Goal: Information Seeking & Learning: Learn about a topic

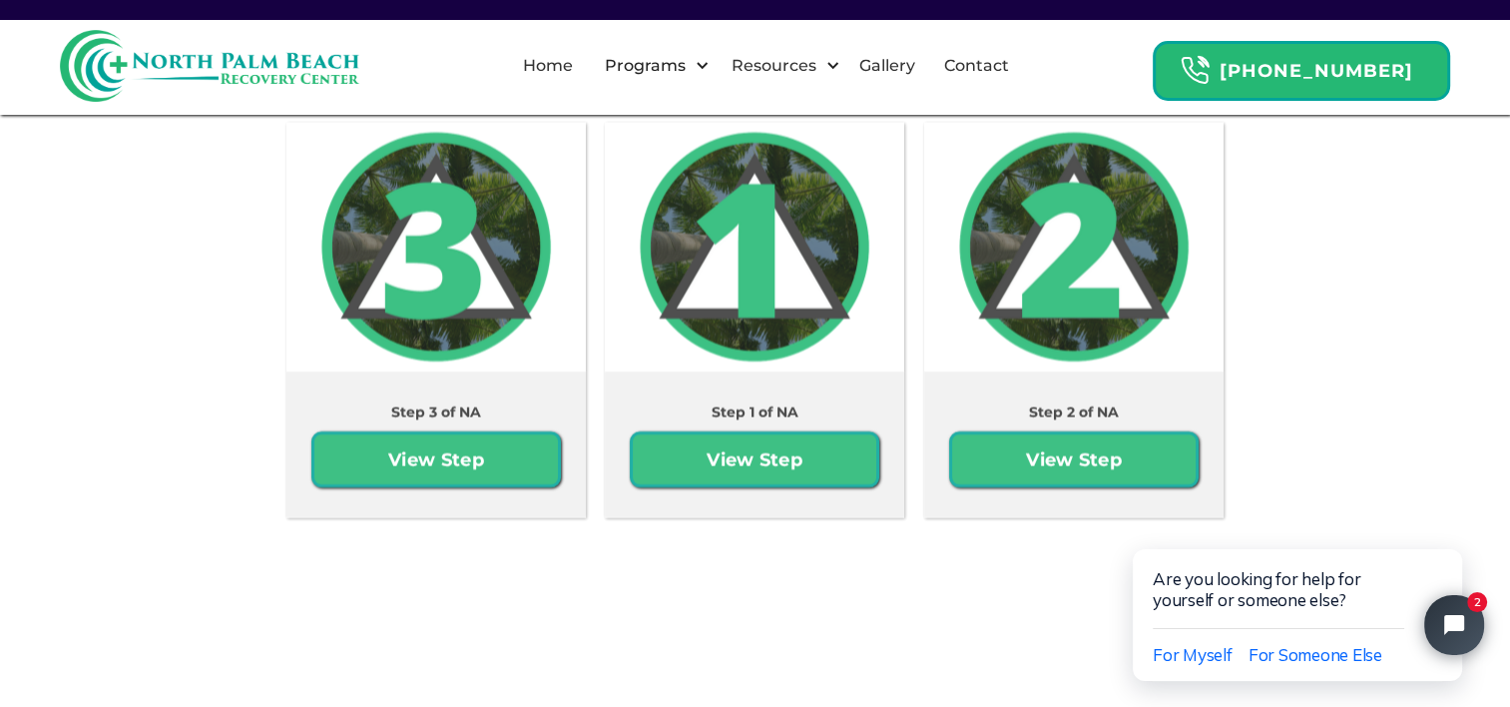
scroll to position [3707, 0]
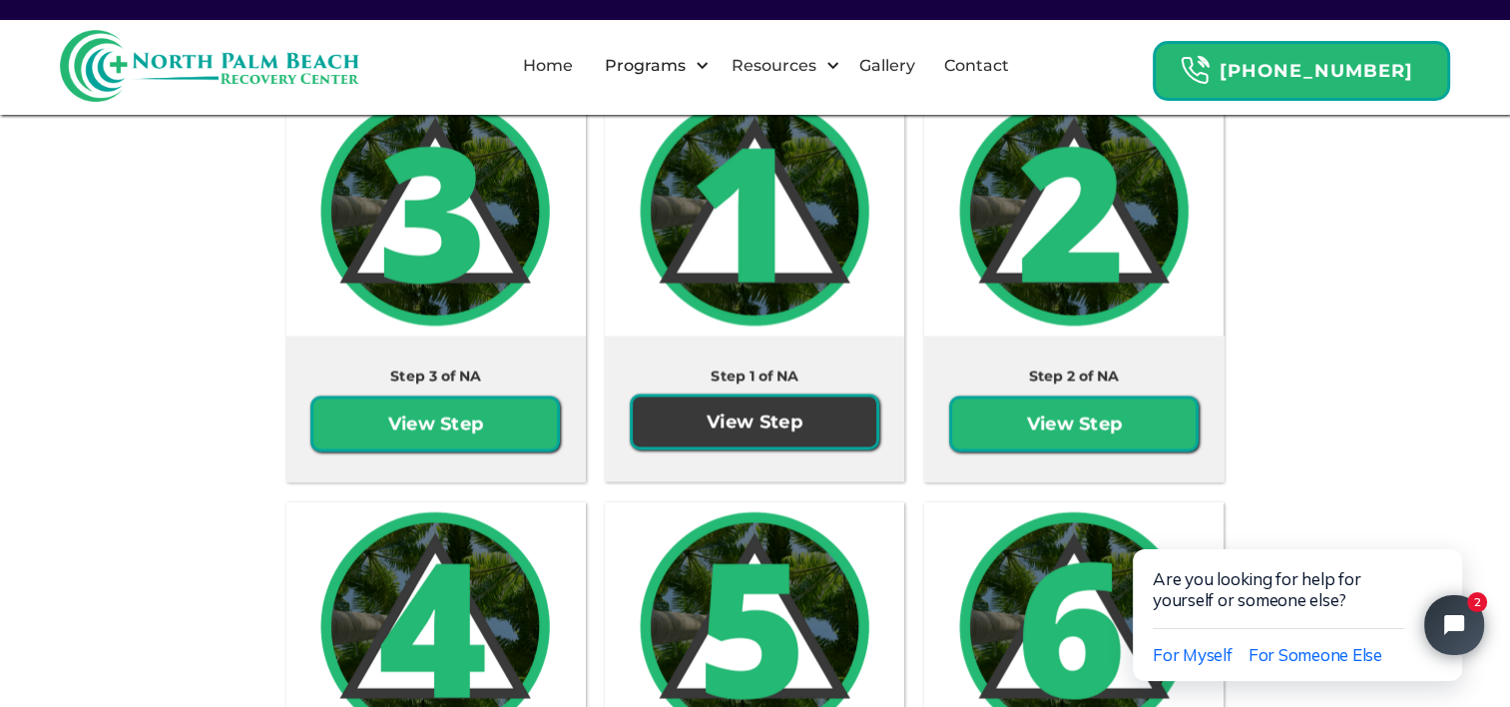
click at [739, 419] on link "View Step" at bounding box center [754, 421] width 249 height 56
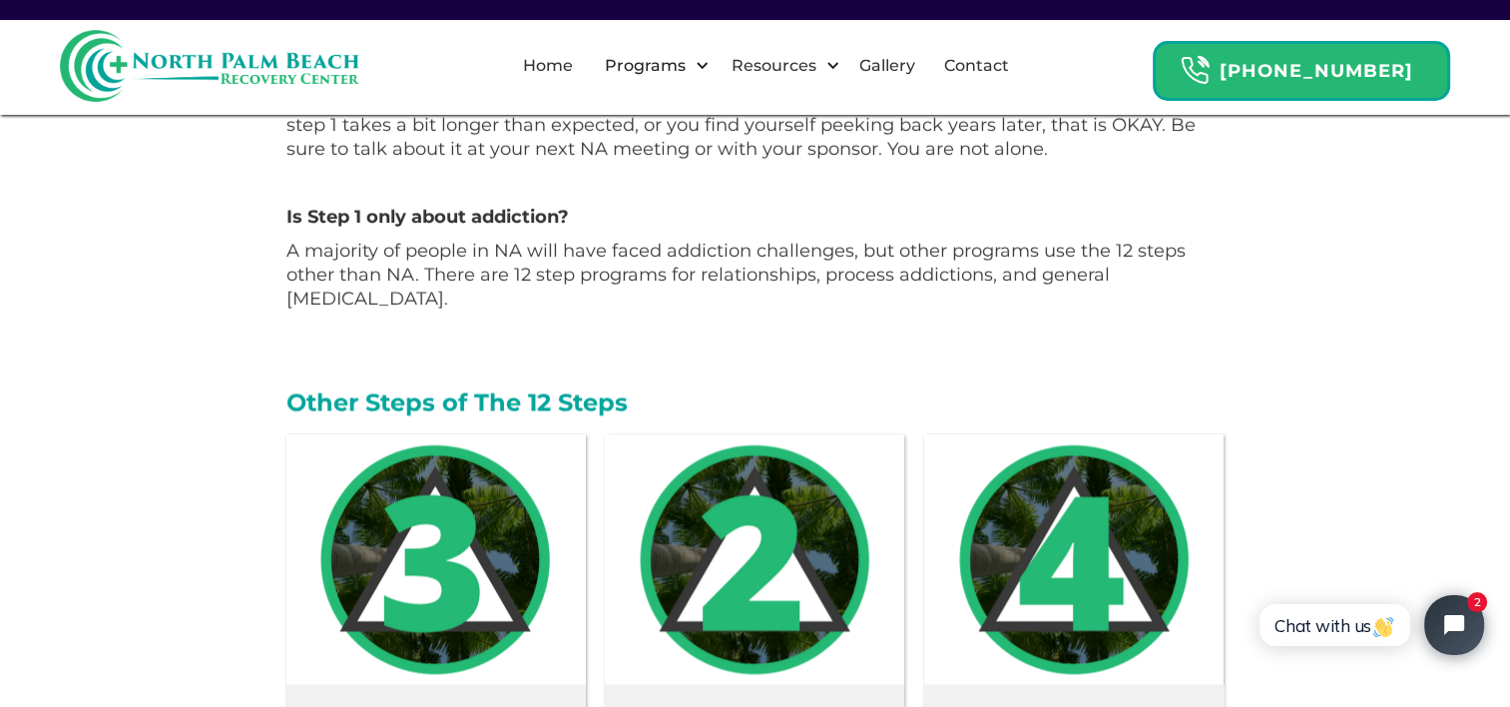
scroll to position [3090, 0]
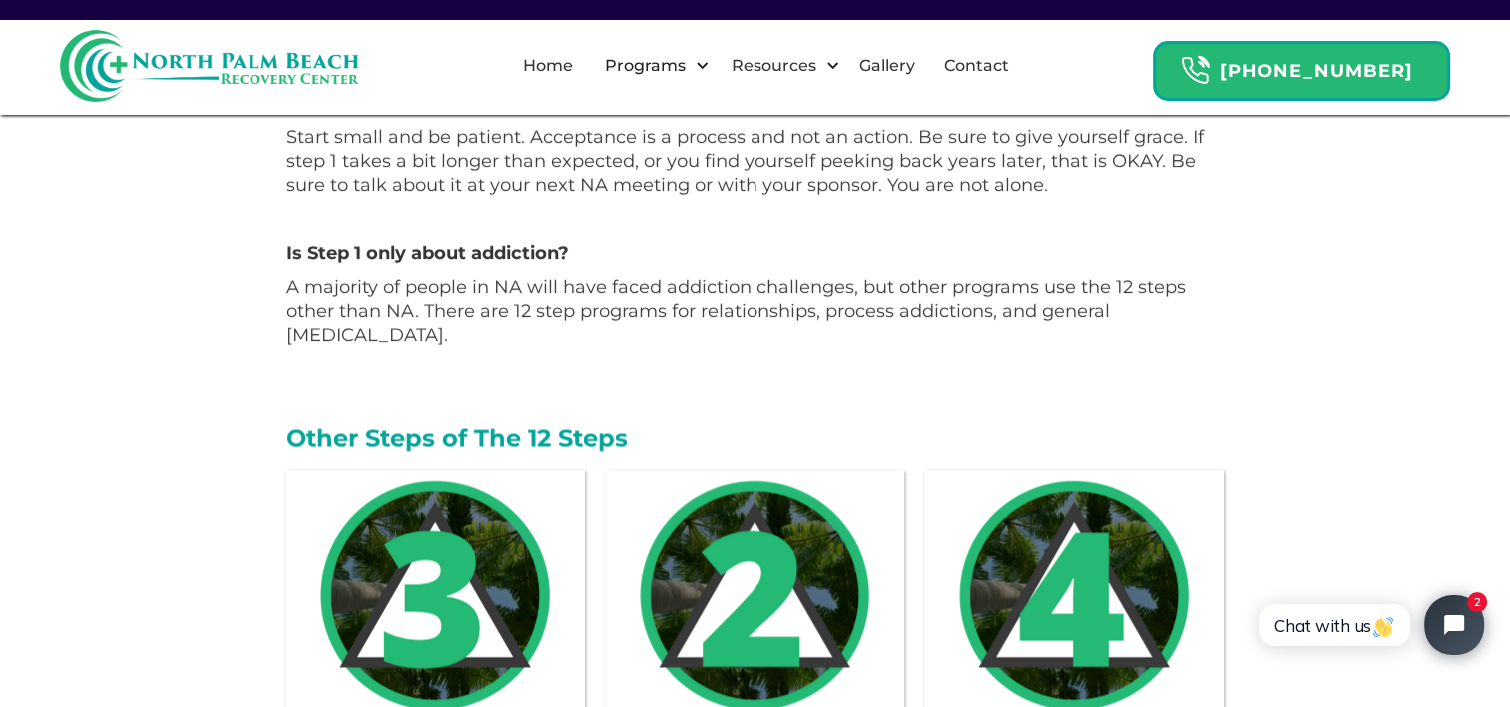
click at [752, 579] on img at bounding box center [754, 594] width 249 height 249
click at [819, 559] on img at bounding box center [754, 594] width 249 height 249
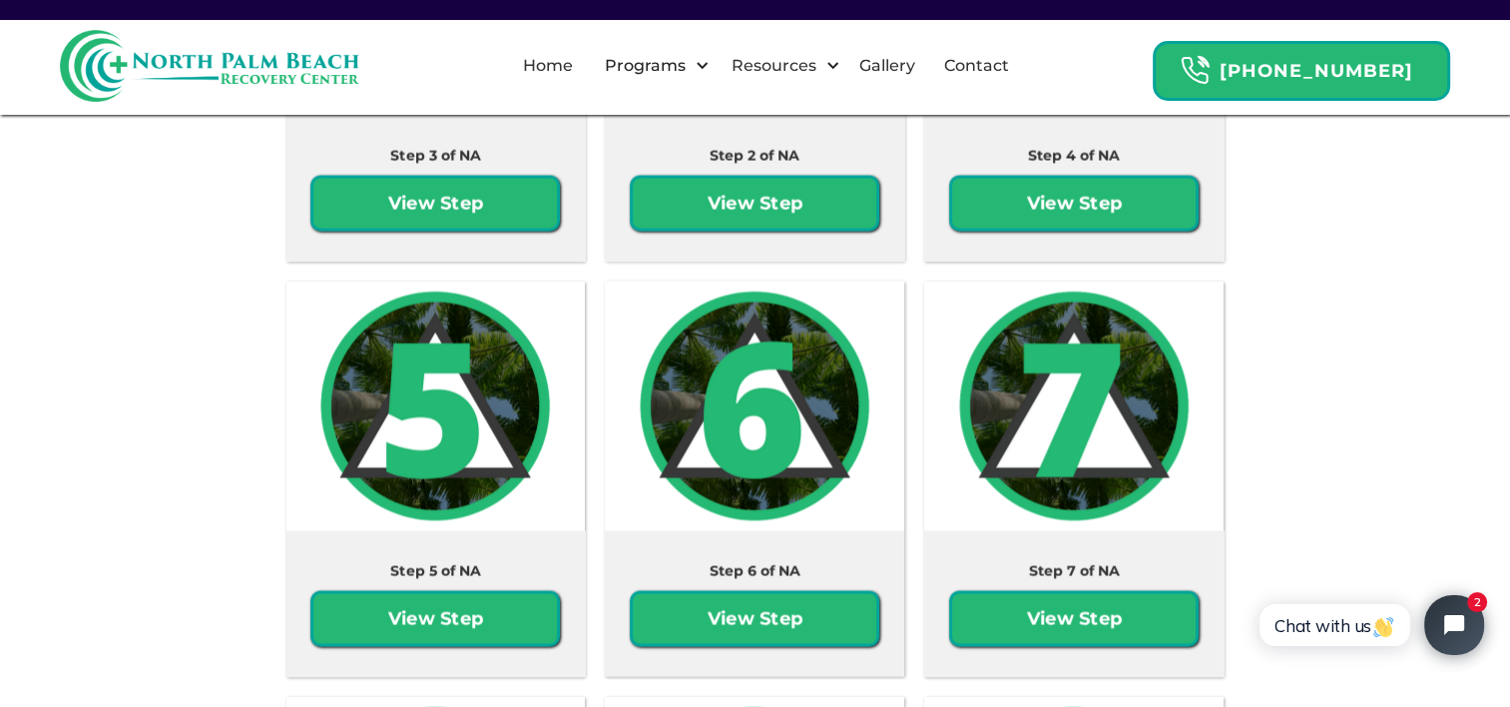
scroll to position [3707, 0]
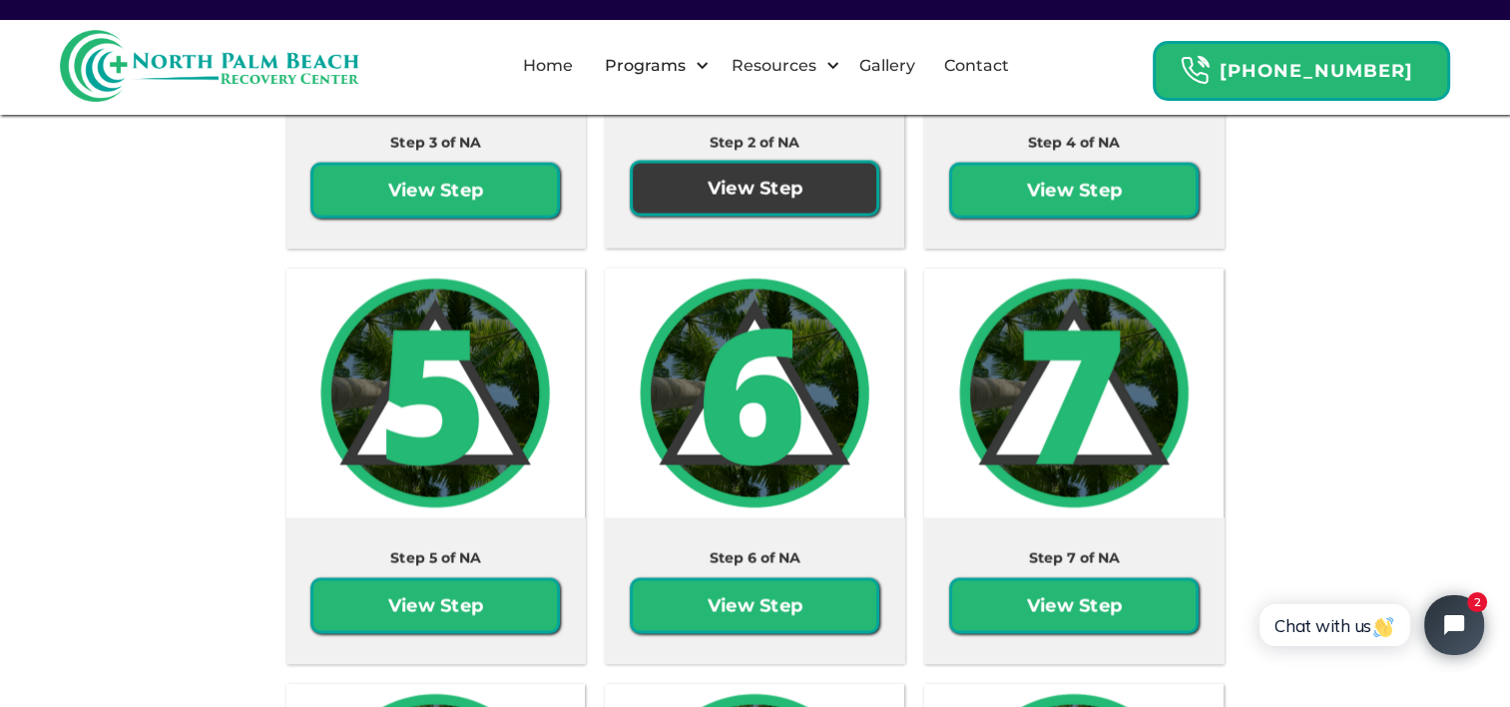
click at [766, 187] on link "View Step" at bounding box center [754, 188] width 249 height 56
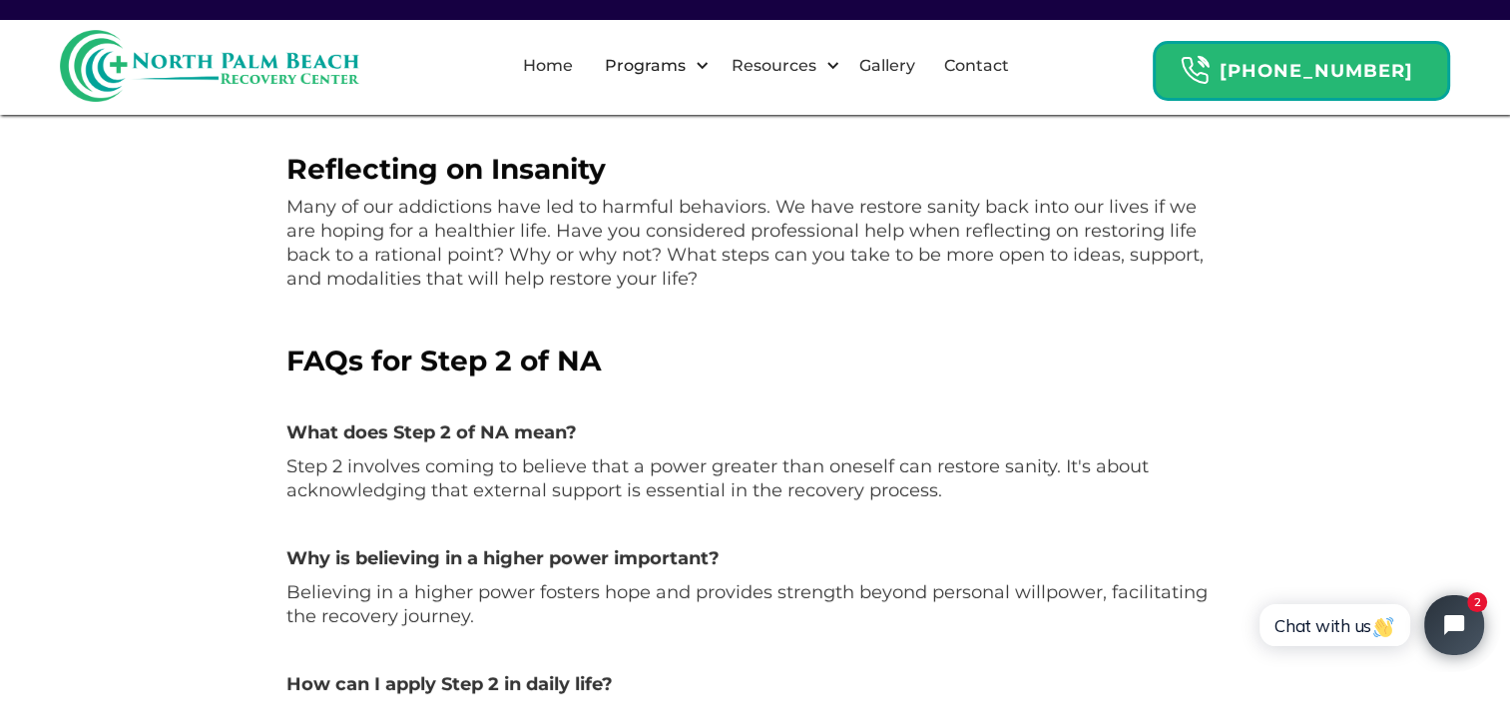
scroll to position [1853, 0]
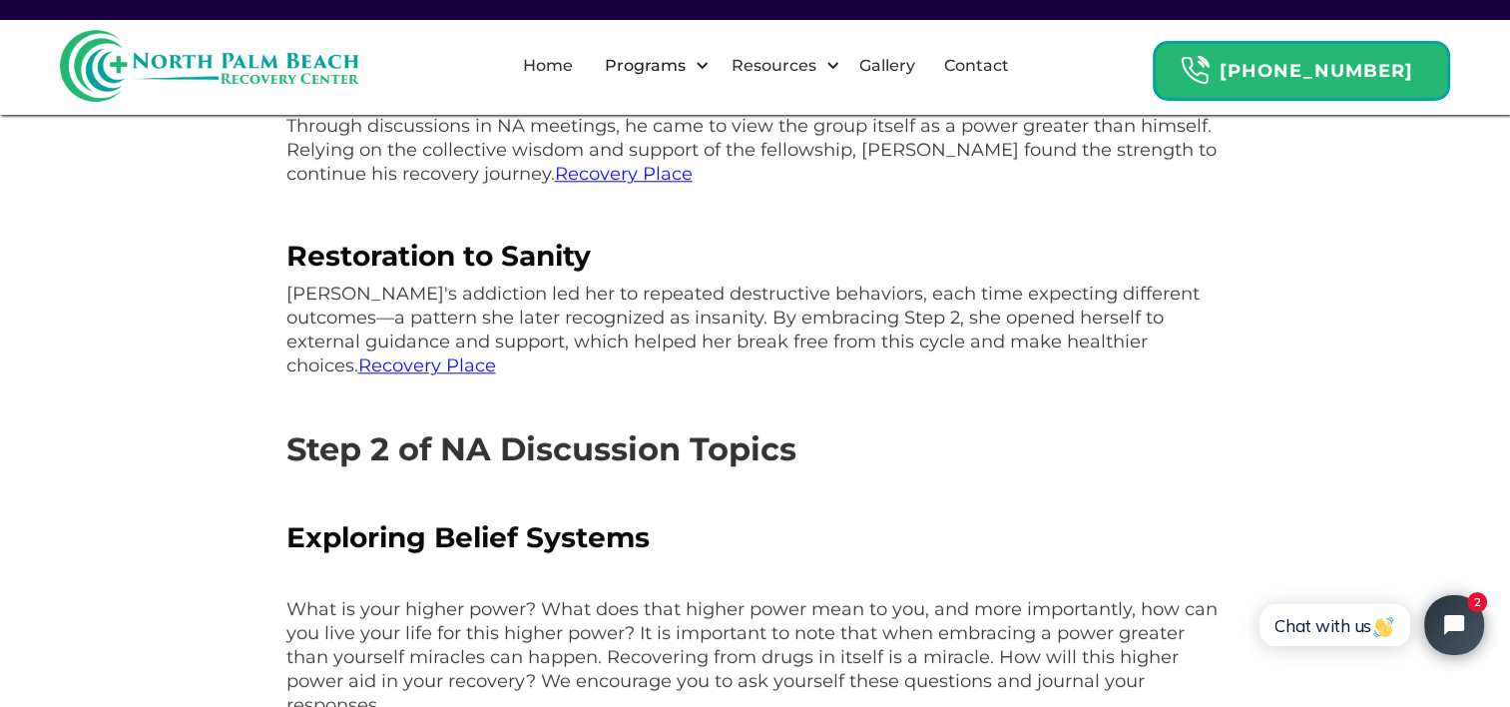
click at [496, 354] on link "Recovery Place" at bounding box center [427, 365] width 138 height 22
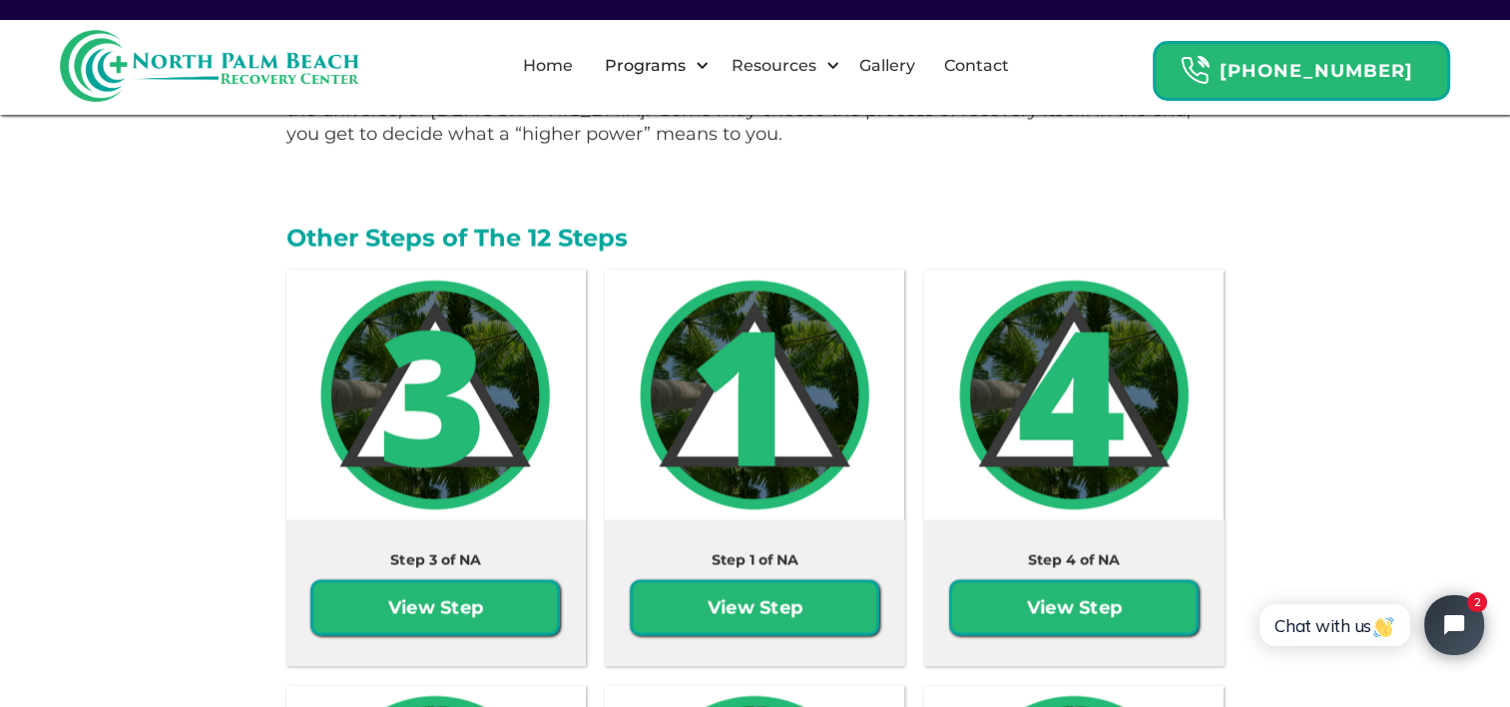
scroll to position [3707, 0]
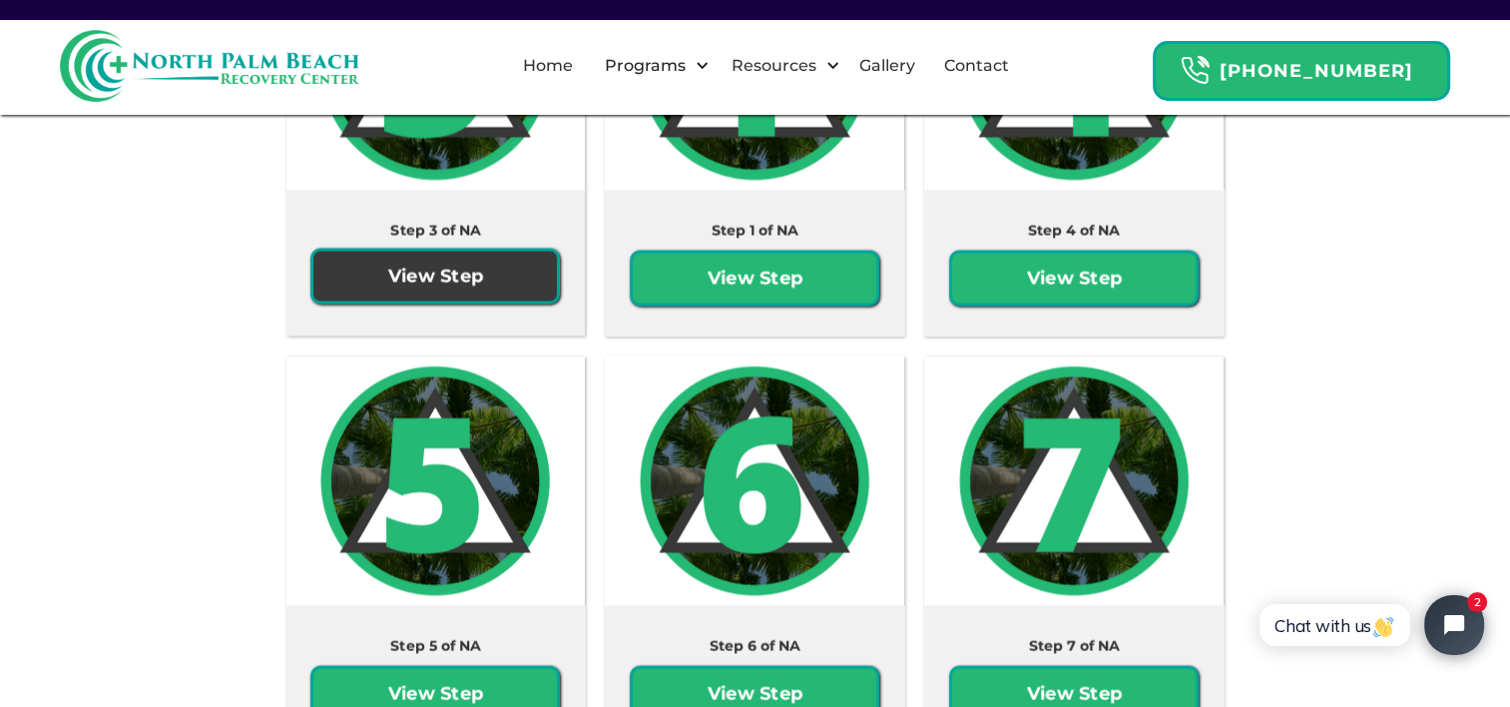
click at [475, 247] on link "View Step" at bounding box center [434, 275] width 249 height 56
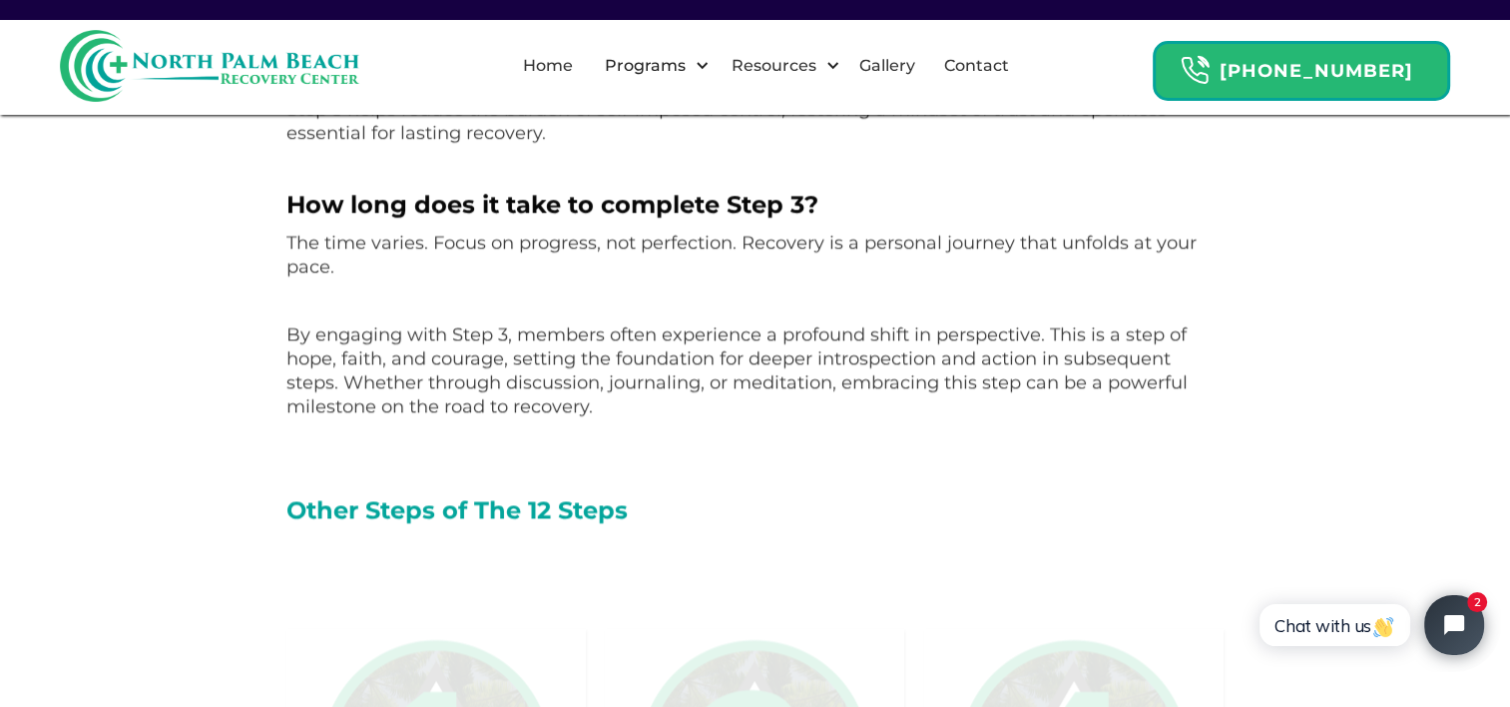
scroll to position [2471, 0]
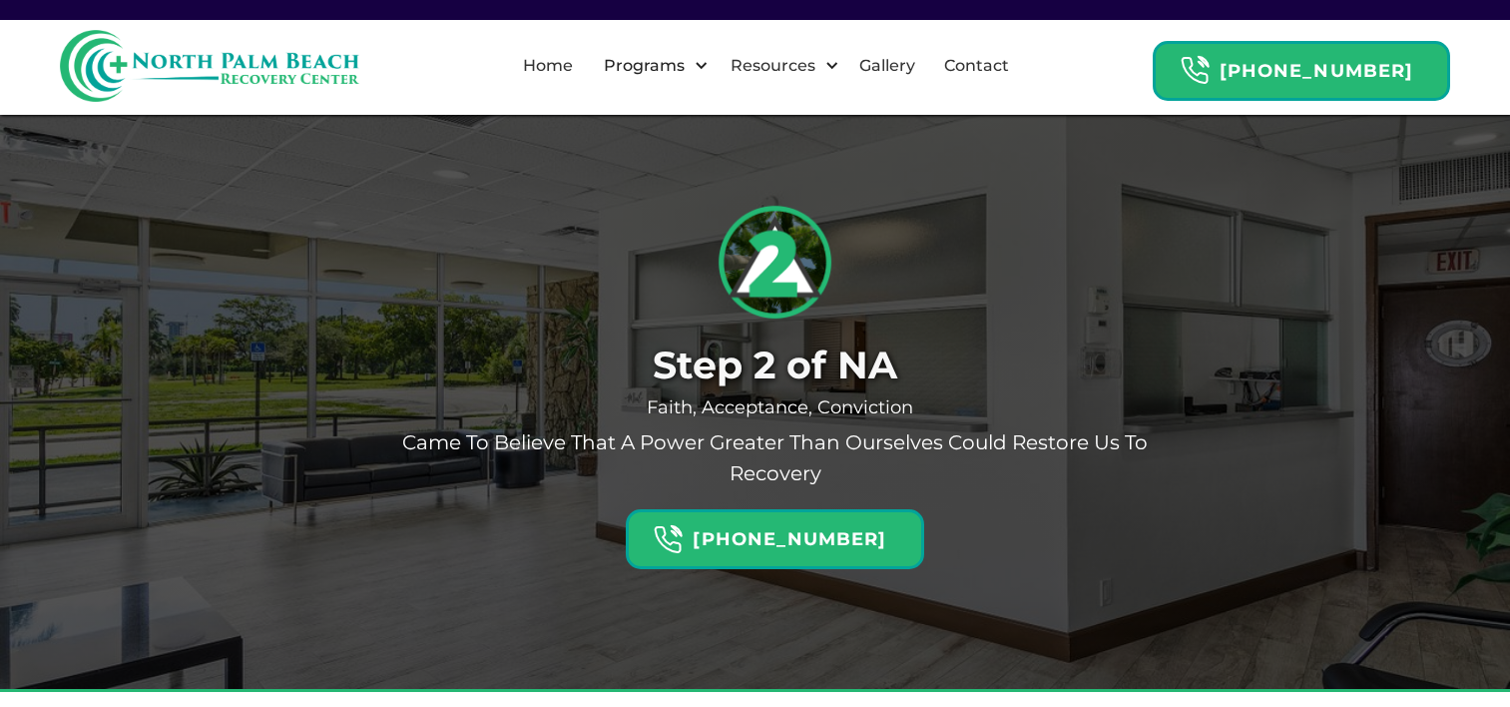
scroll to position [3707, 0]
